Goal: Task Accomplishment & Management: Use online tool/utility

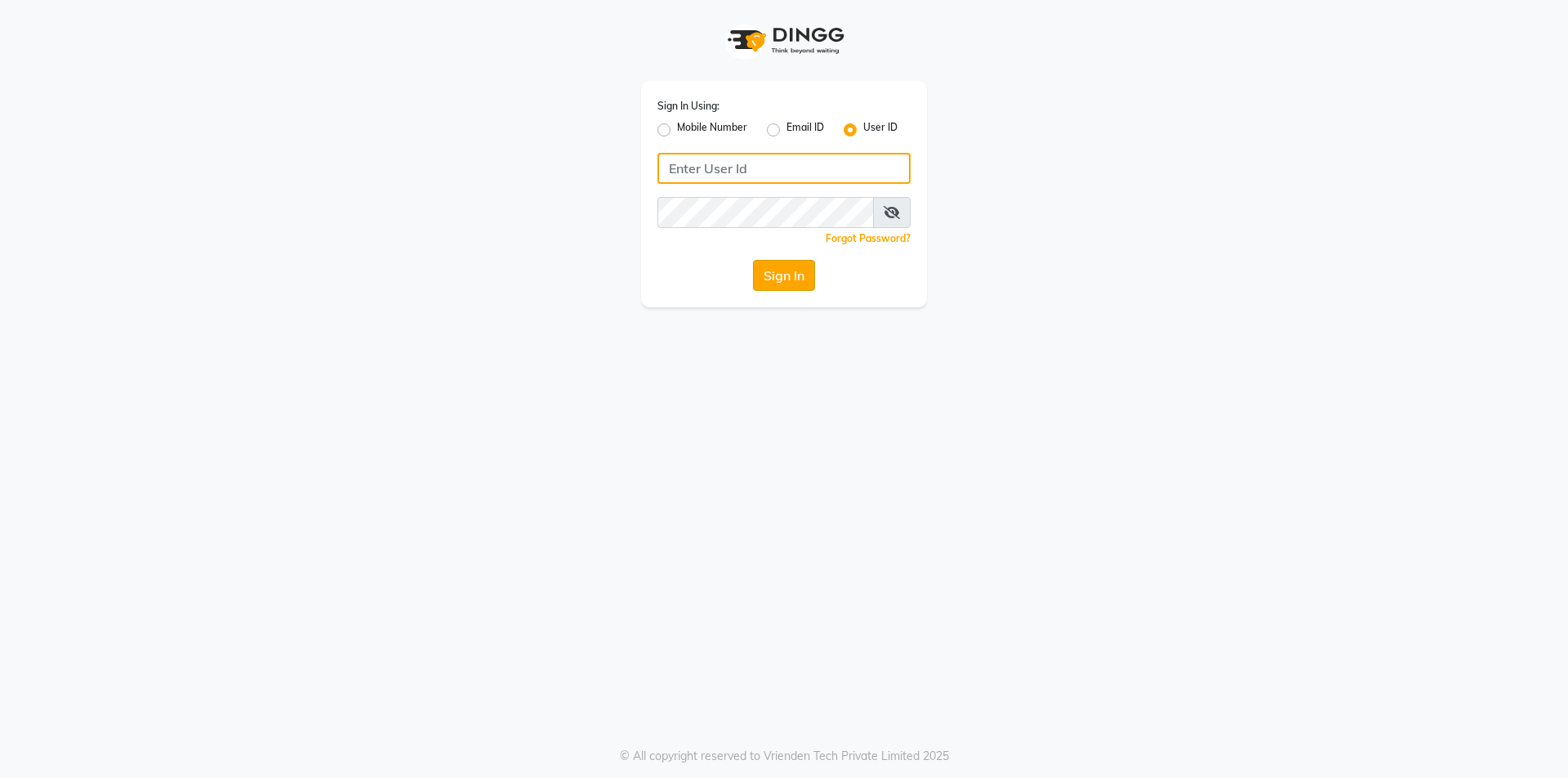
type input "Waves123"
click at [797, 287] on button "Sign In" at bounding box center [784, 274] width 62 height 31
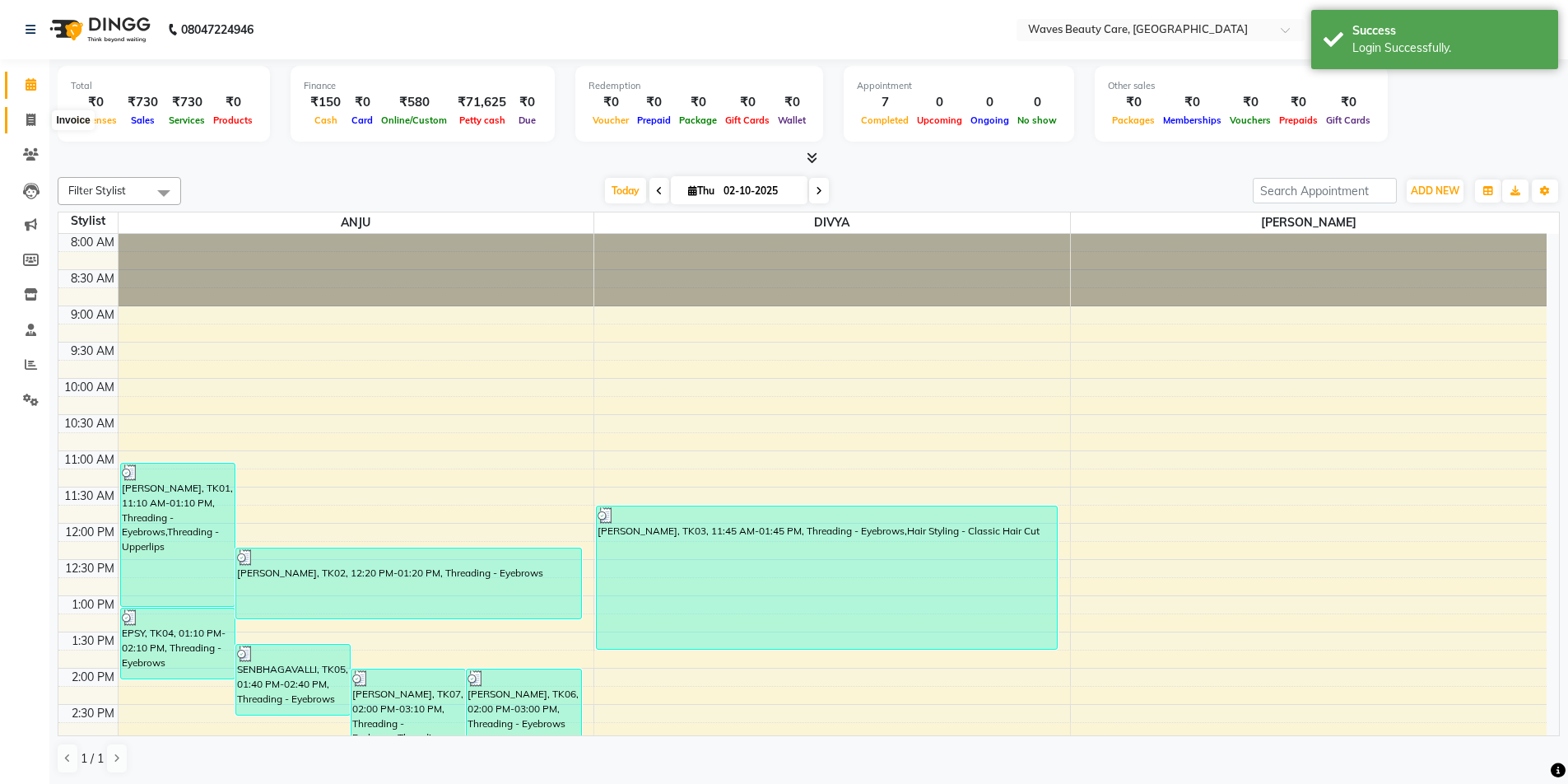
click at [23, 122] on span at bounding box center [31, 121] width 29 height 19
select select "service"
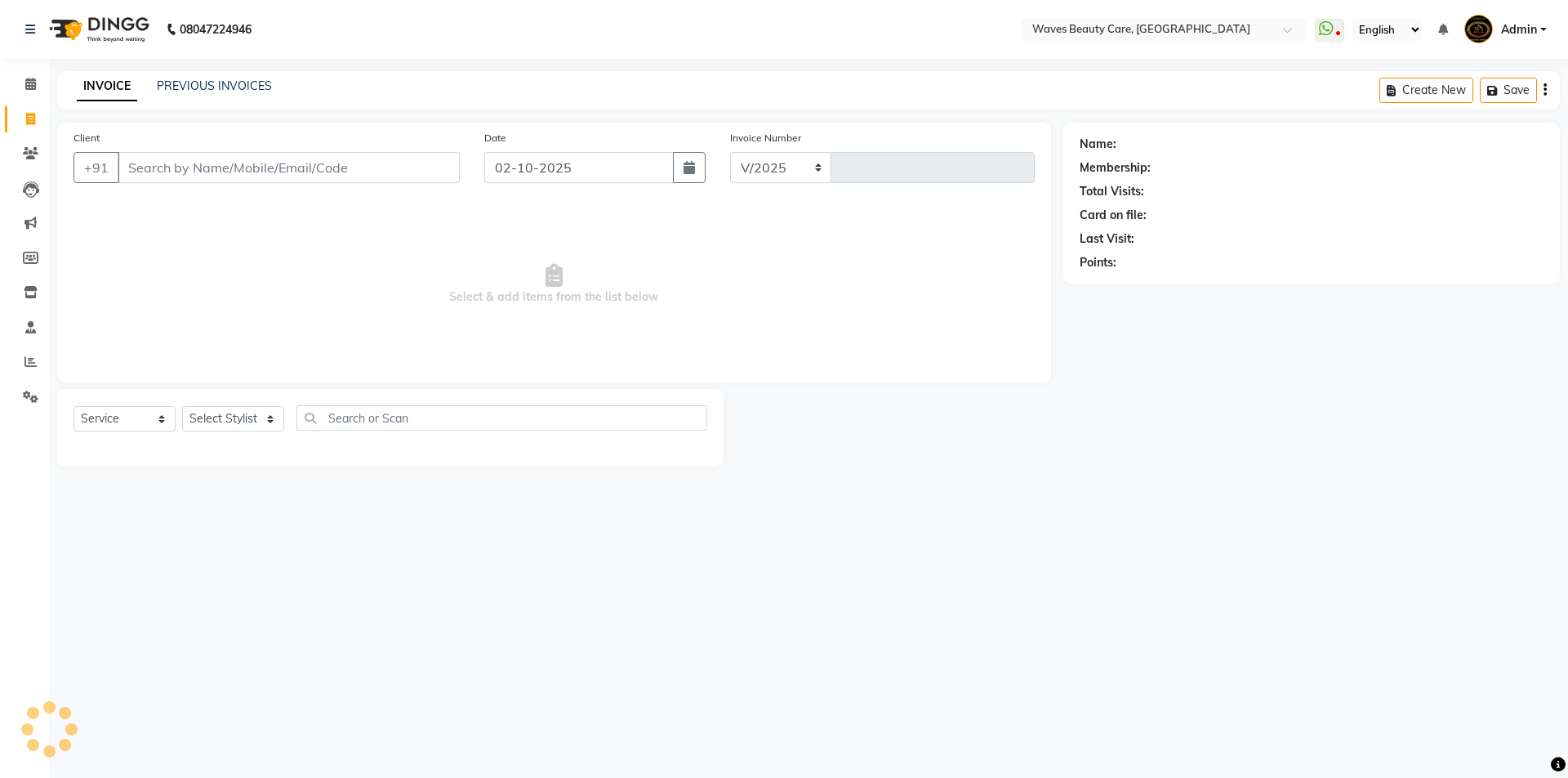
select select "5946"
type input "1765"
